Goal: Task Accomplishment & Management: Manage account settings

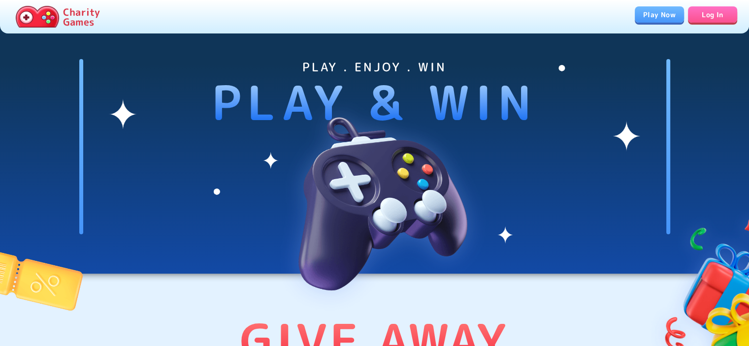
click at [712, 18] on link "Log In" at bounding box center [712, 14] width 49 height 16
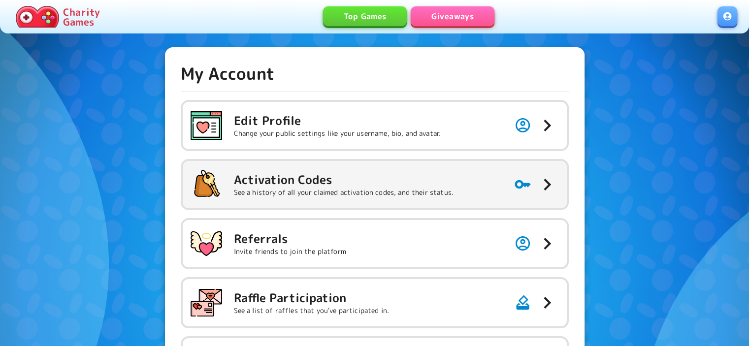
click at [292, 179] on h5 "Activation Codes" at bounding box center [344, 180] width 220 height 16
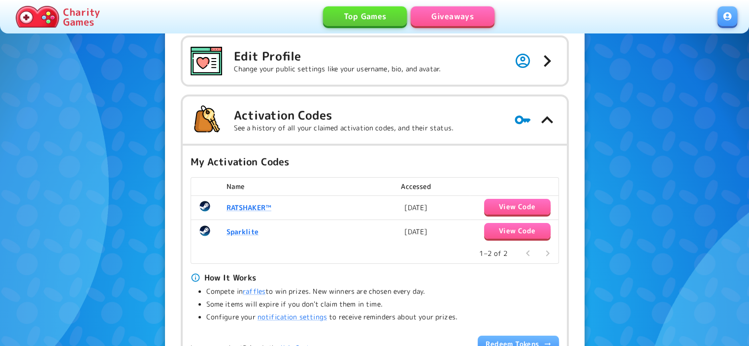
scroll to position [65, 0]
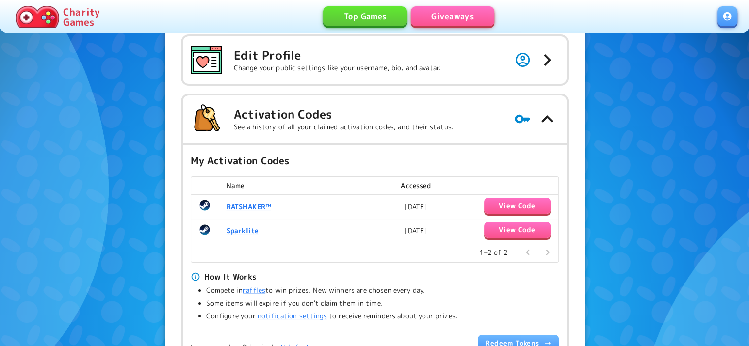
click at [508, 232] on button "View Code" at bounding box center [517, 230] width 66 height 16
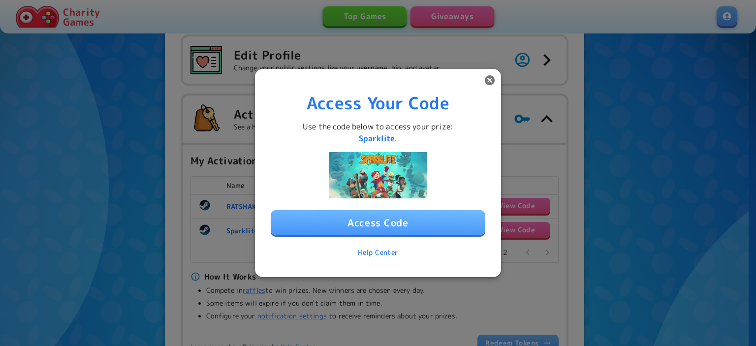
click at [491, 80] on icon "button" at bounding box center [490, 80] width 10 height 10
